Goal: Task Accomplishment & Management: Use online tool/utility

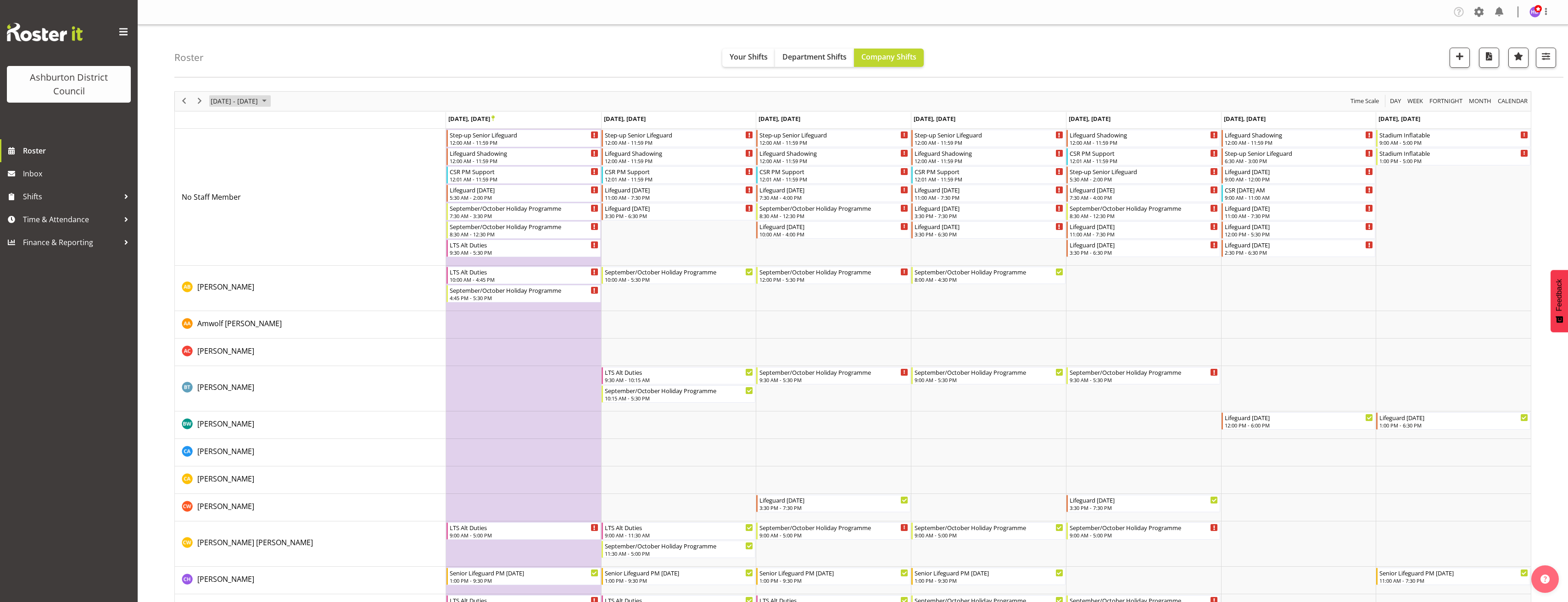
click at [259, 102] on span "[DATE] - [DATE]" at bounding box center [234, 101] width 49 height 12
click at [292, 236] on button "[DATE]" at bounding box center [300, 237] width 31 height 13
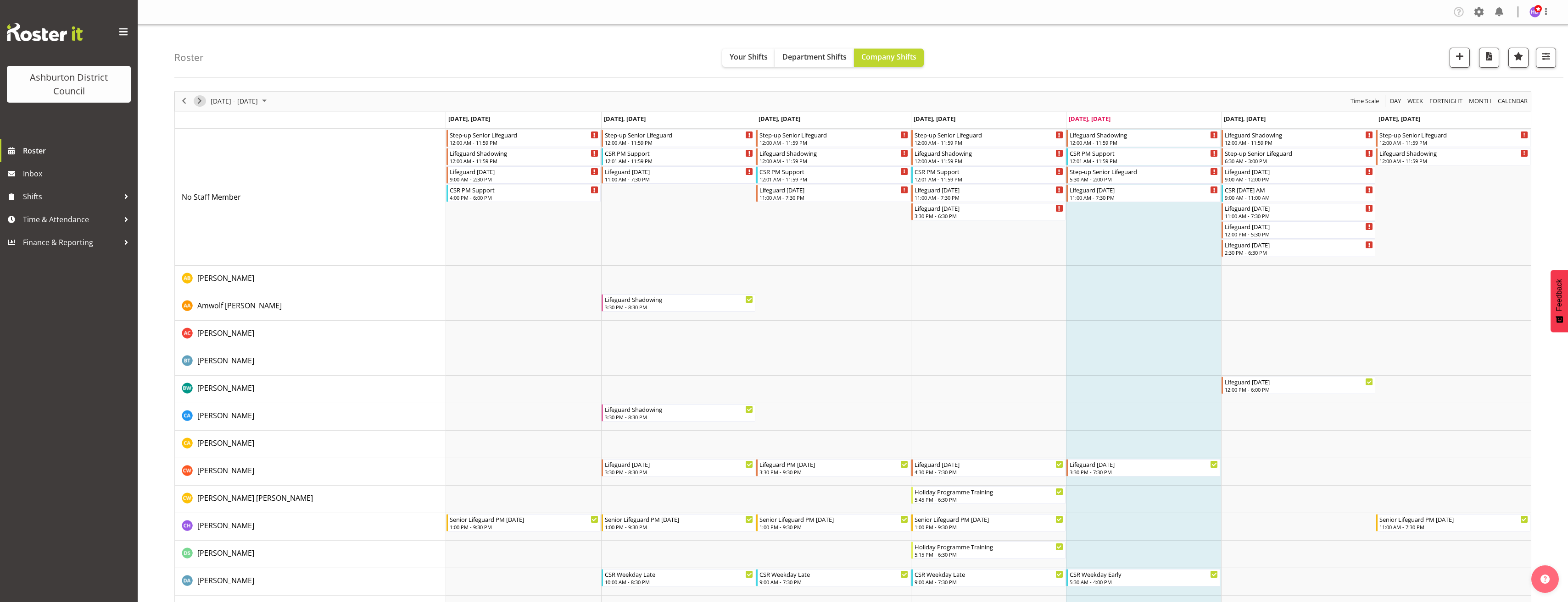
click at [200, 102] on span "Next" at bounding box center [199, 101] width 11 height 12
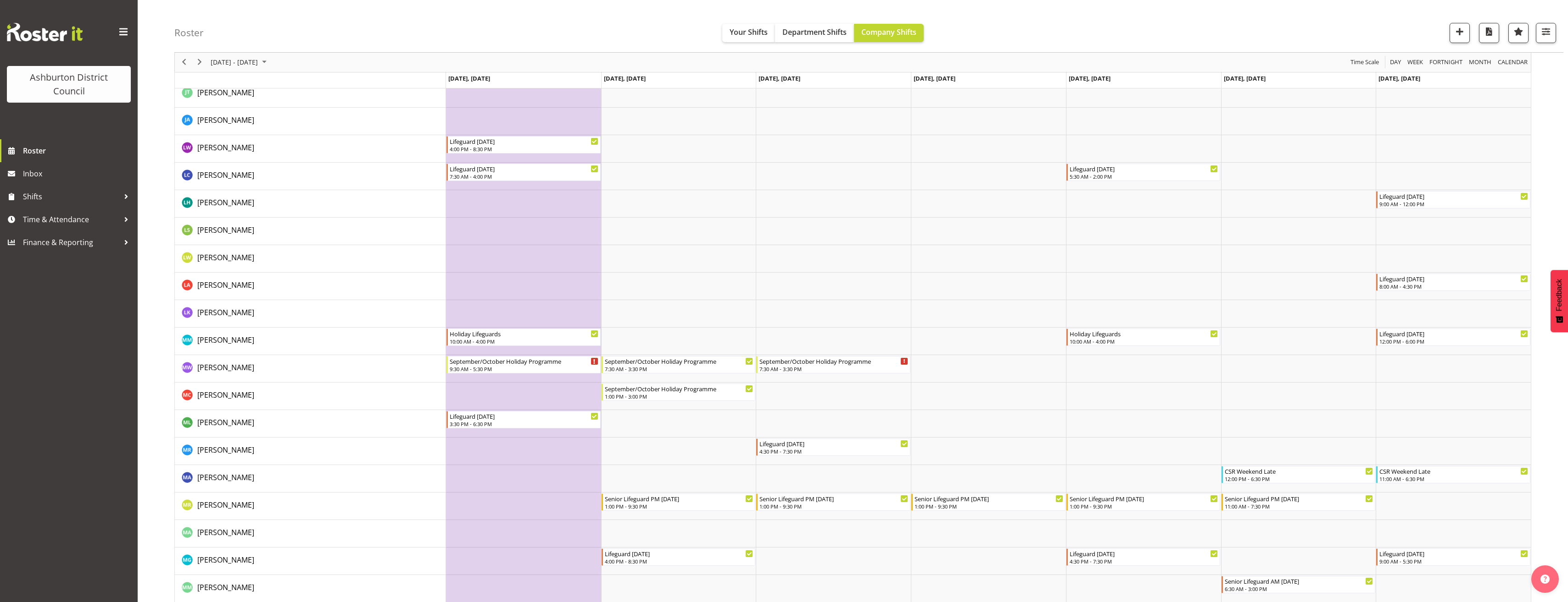
scroll to position [1650, 0]
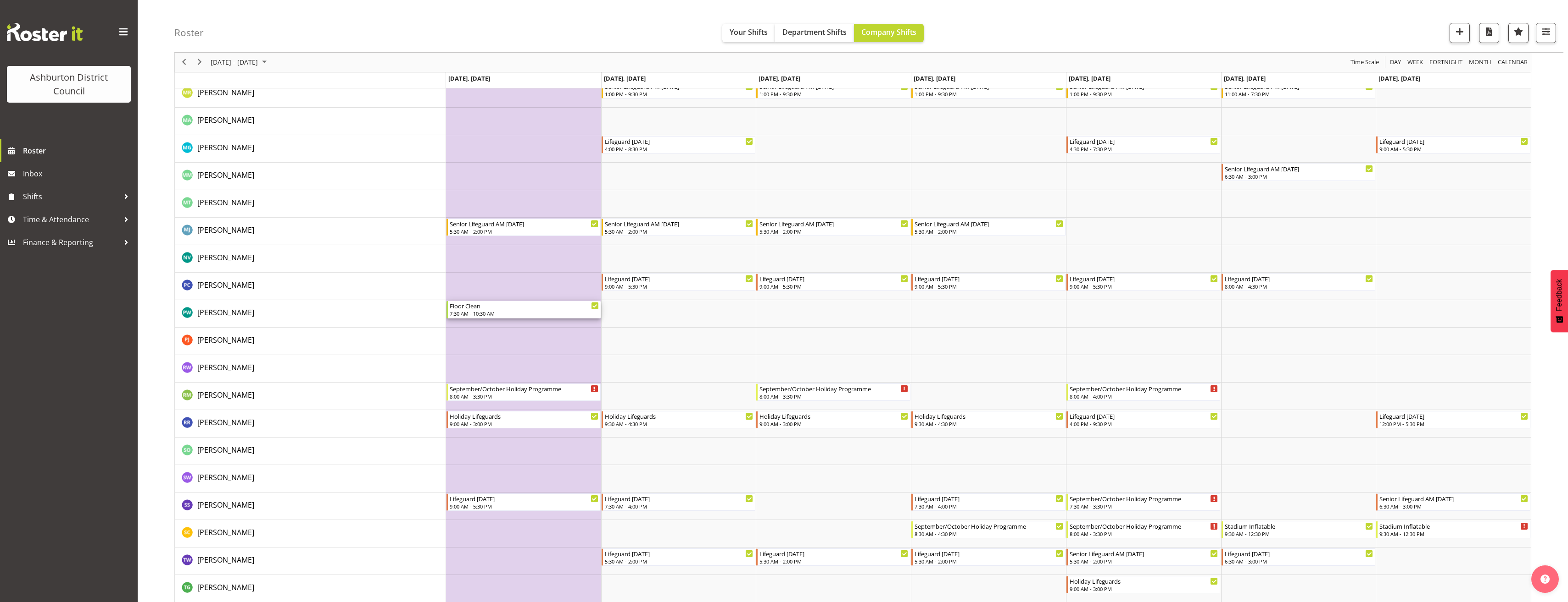
click at [539, 307] on div "Floor Clean" at bounding box center [524, 305] width 149 height 9
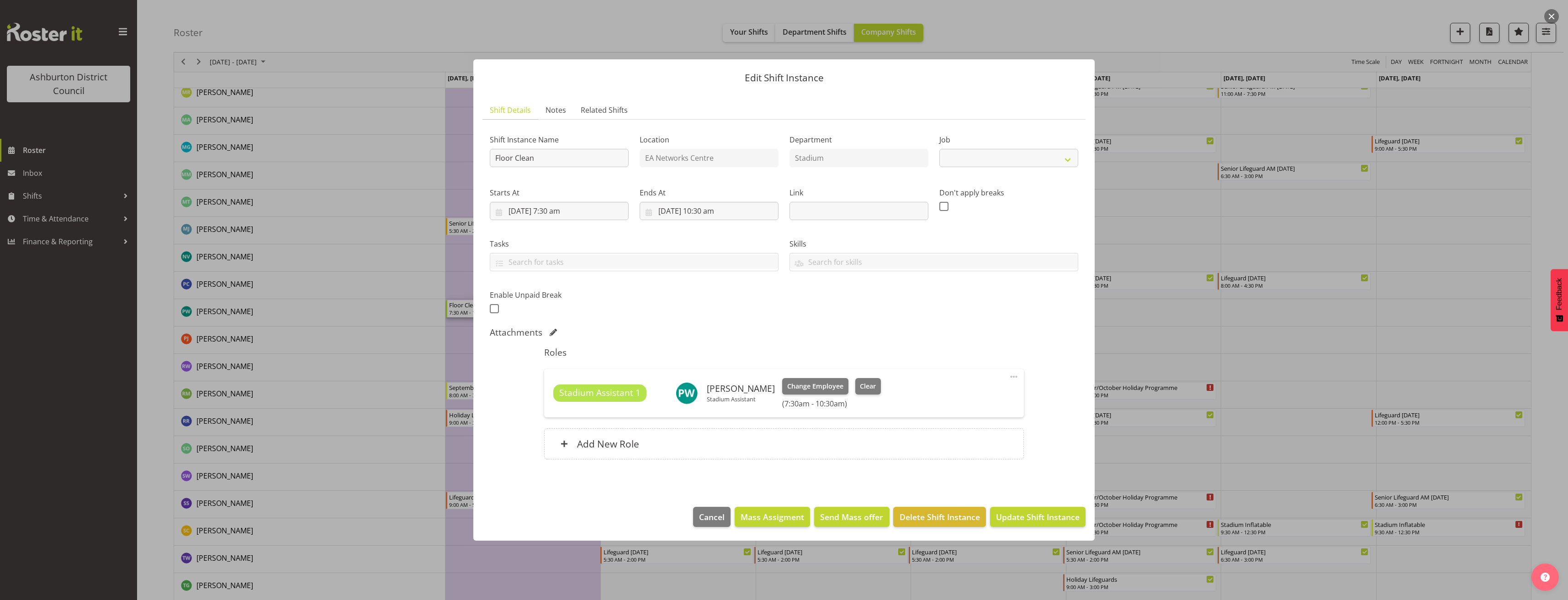
select select "10392"
click at [209, 331] on div at bounding box center [784, 300] width 1568 height 600
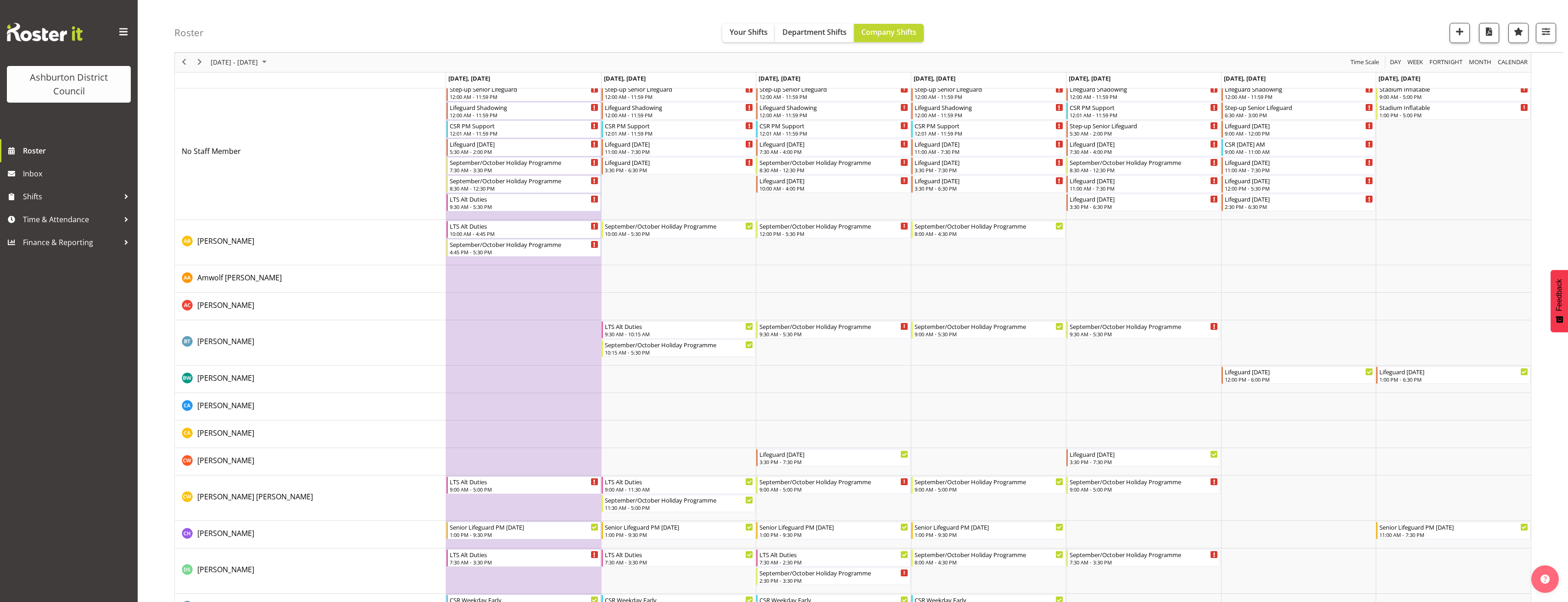
scroll to position [0, 0]
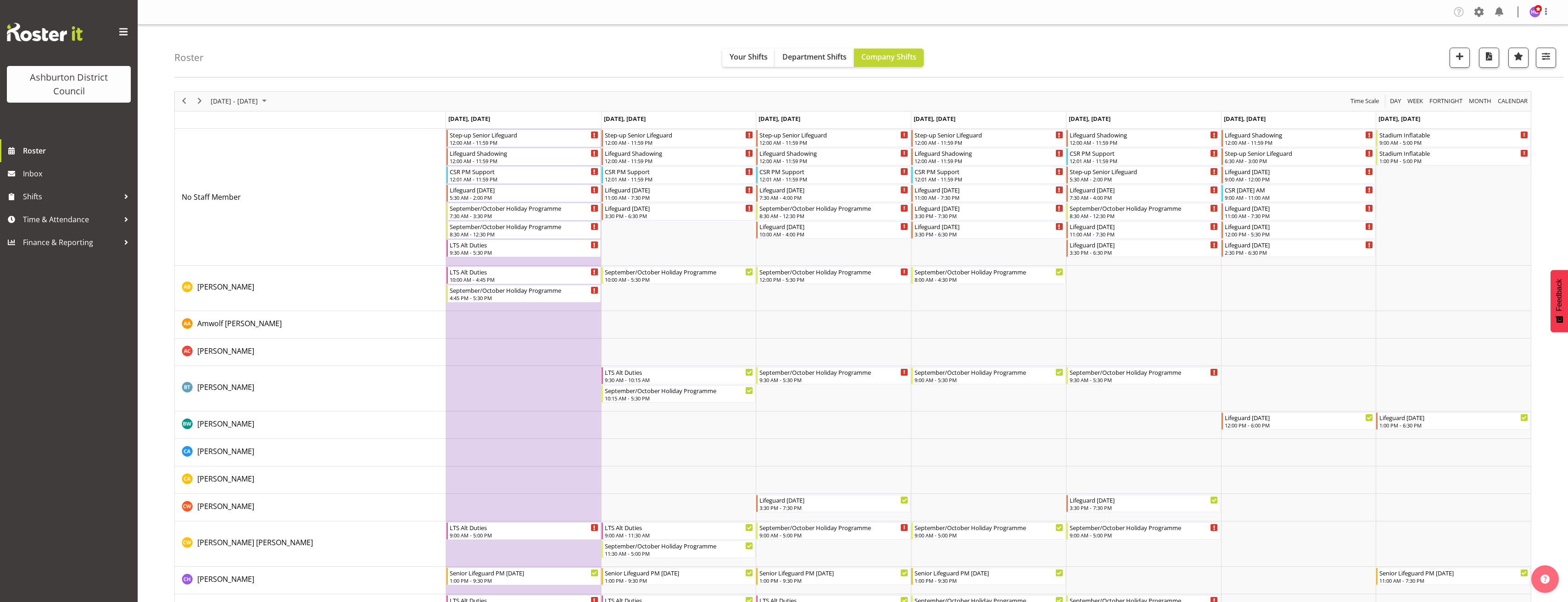
click at [272, 95] on div "[DATE] - [DATE]" at bounding box center [240, 102] width 65 height 20
click at [299, 235] on button "[DATE]" at bounding box center [300, 237] width 31 height 13
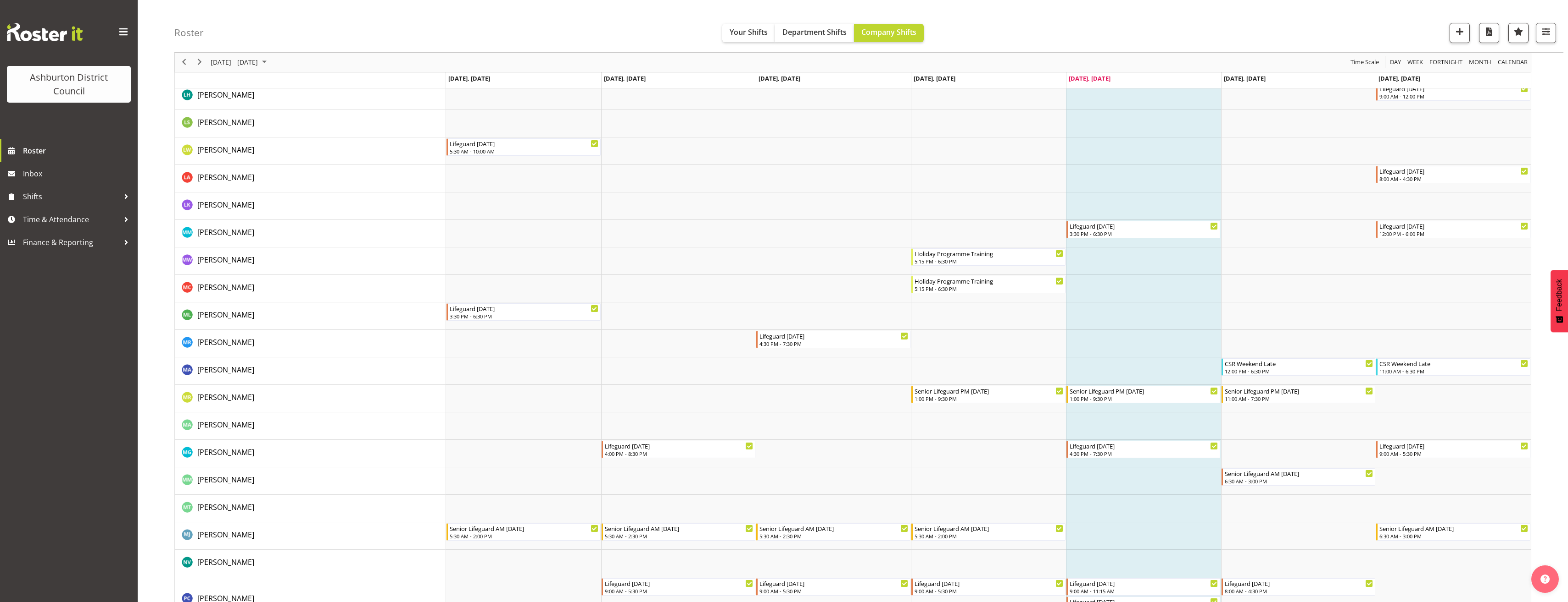
scroll to position [1090, 0]
